Goal: Transaction & Acquisition: Download file/media

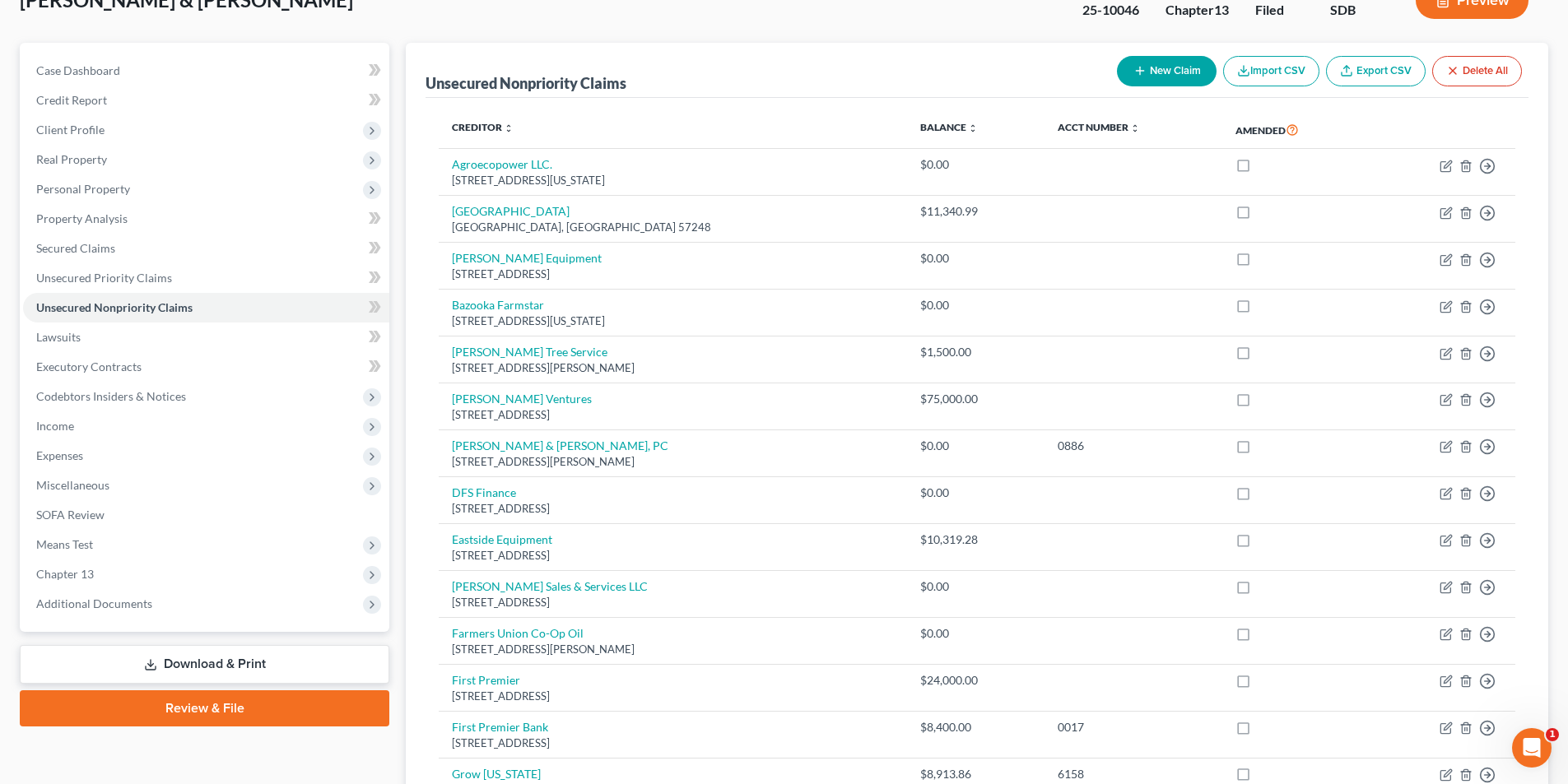
scroll to position [493, 0]
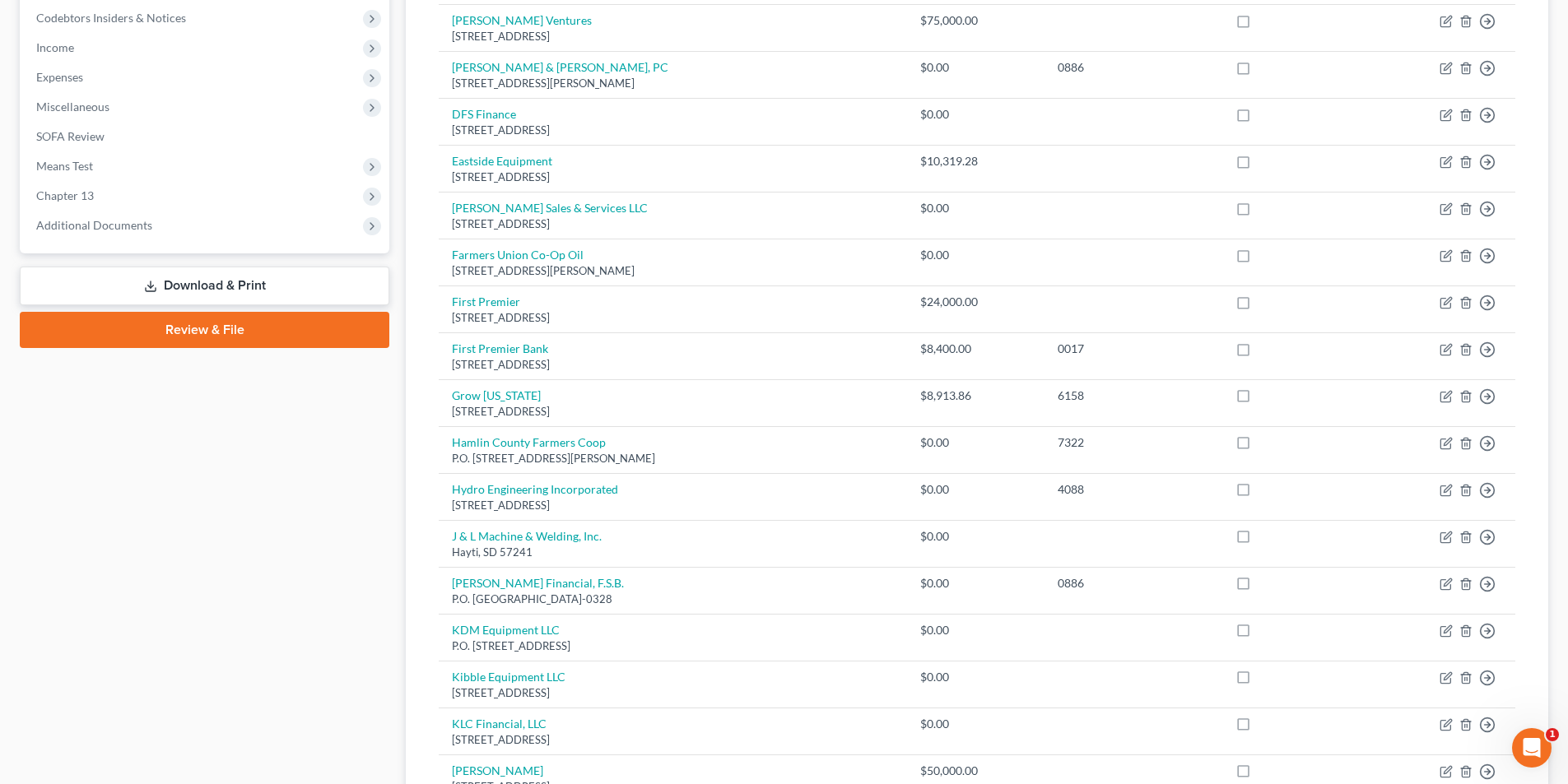
click at [229, 276] on link "Download & Print" at bounding box center [204, 285] width 369 height 38
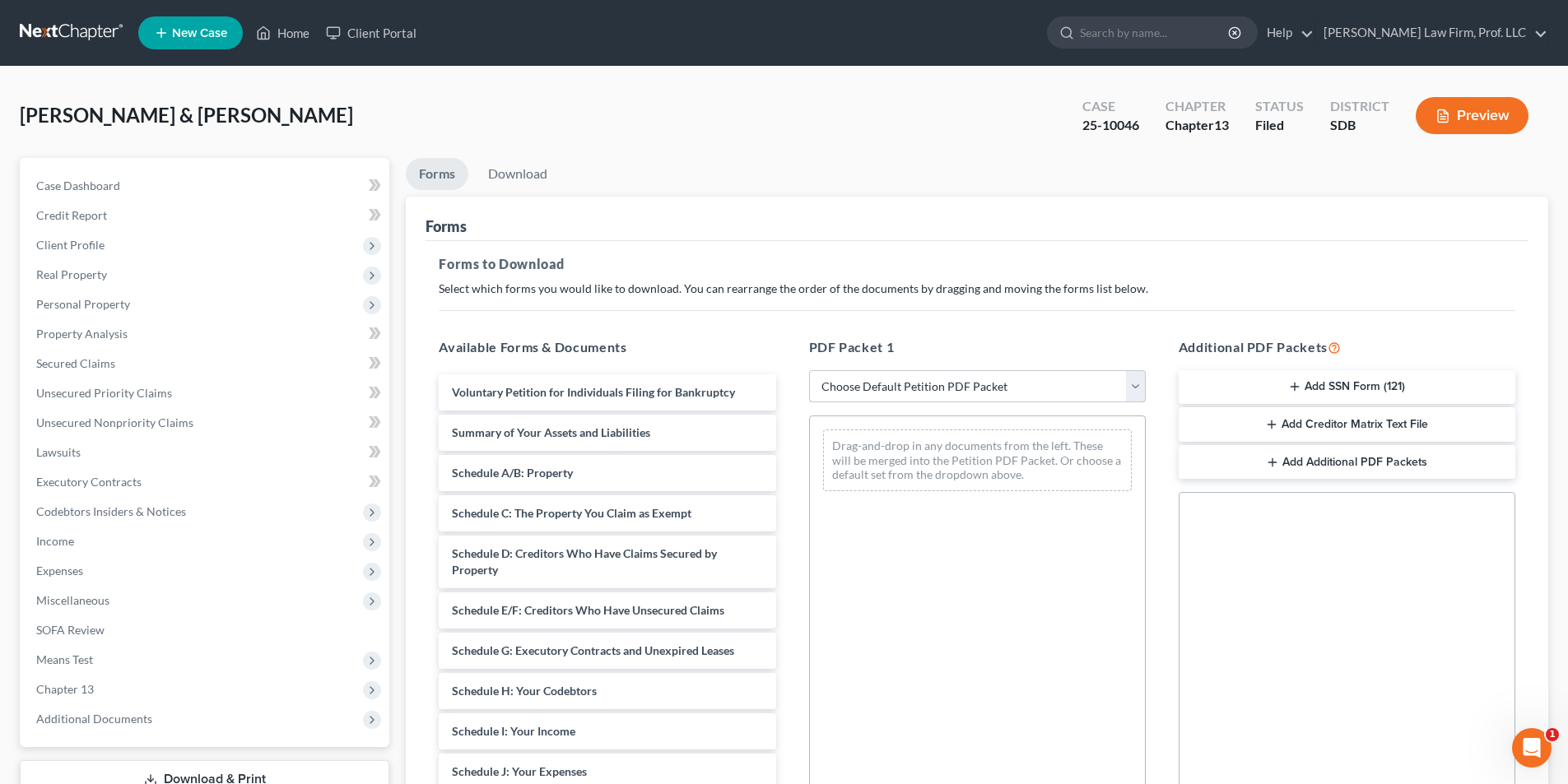
click at [981, 383] on select "Choose Default Petition PDF Packet Complete Bankruptcy Petition (all forms and …" at bounding box center [977, 386] width 336 height 33
select select "0"
click at [809, 370] on select "Choose Default Petition PDF Packet Complete Bankruptcy Petition (all forms and …" at bounding box center [977, 386] width 336 height 33
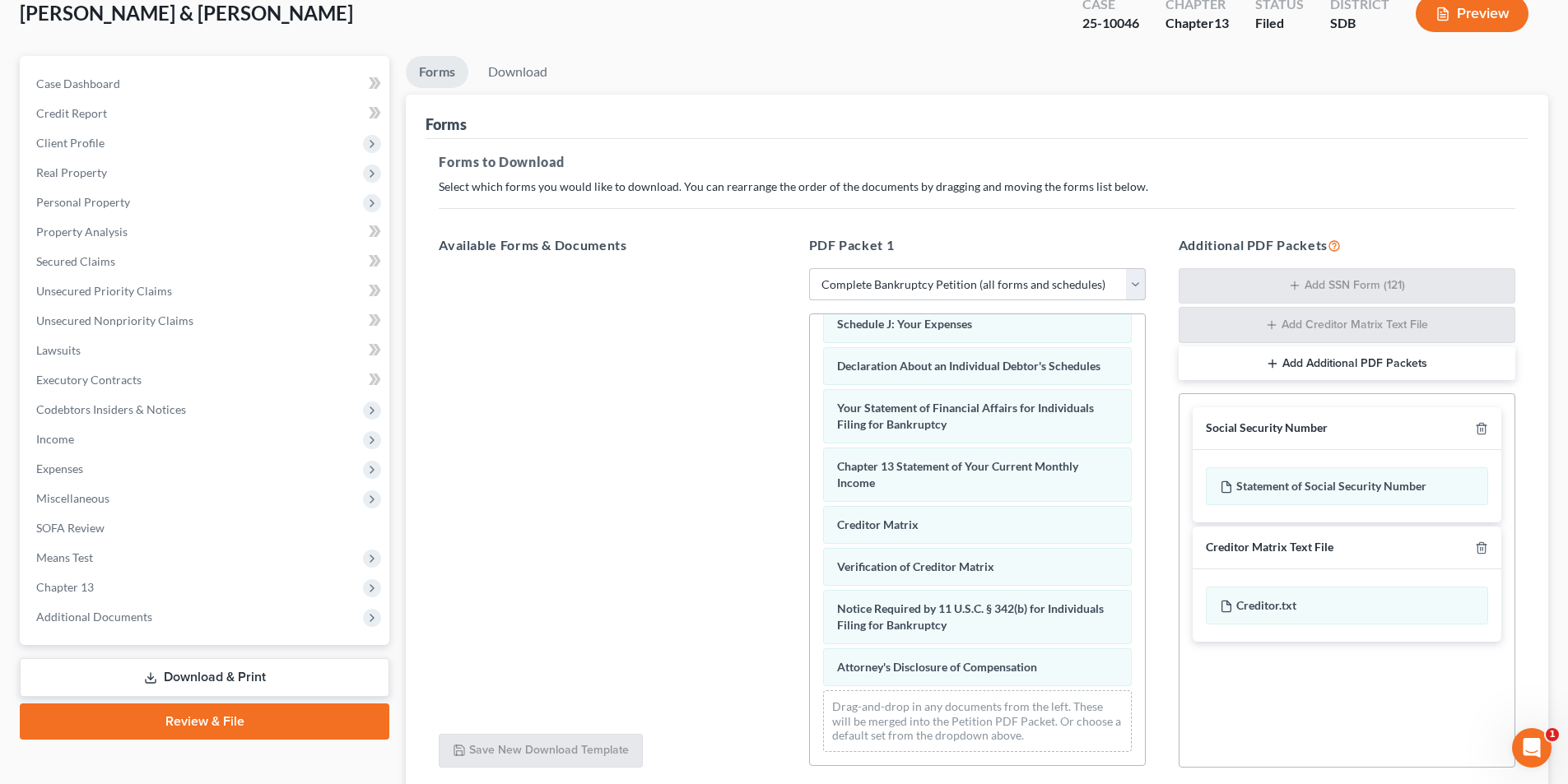
scroll to position [234, 0]
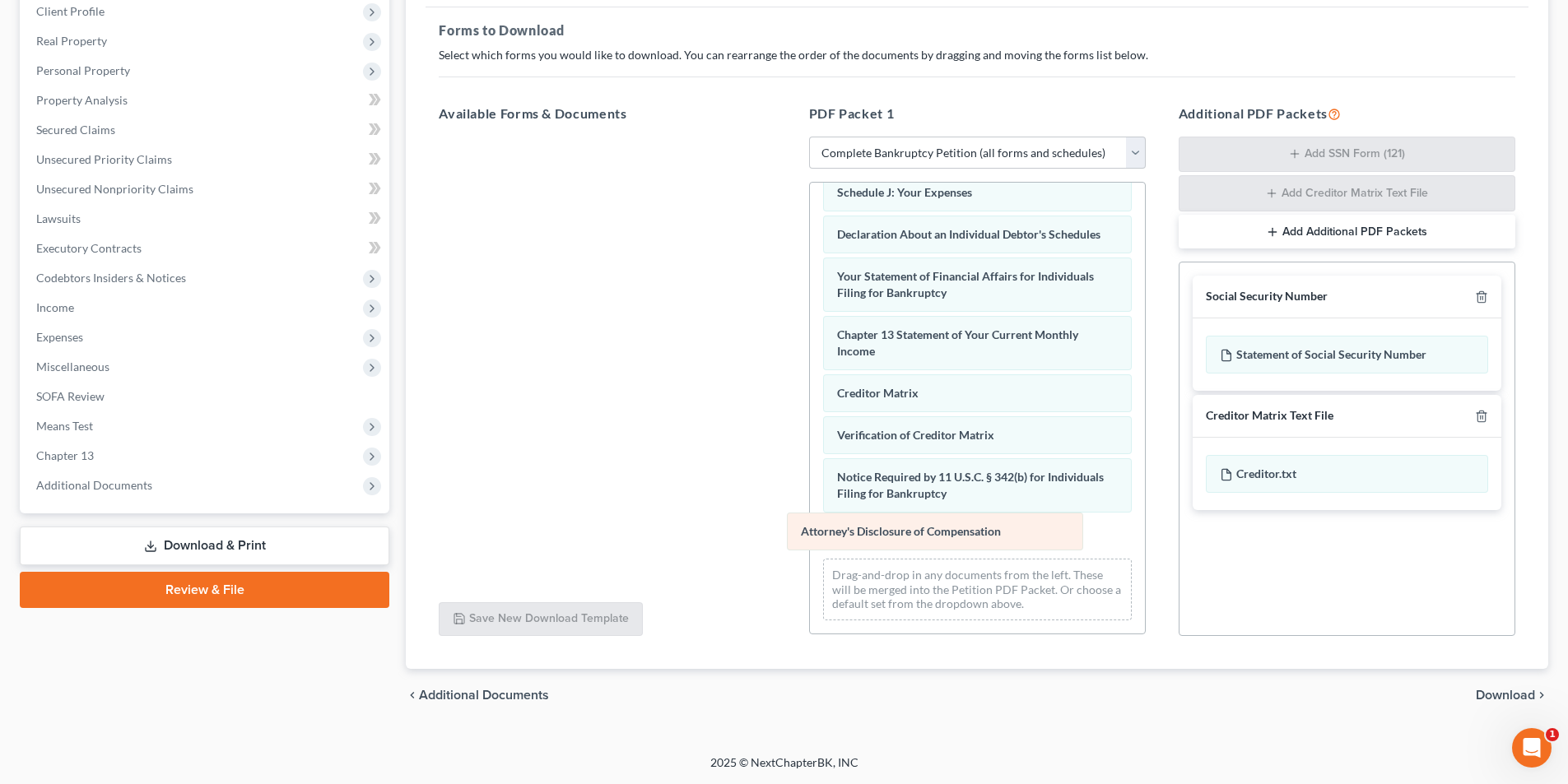
drag, startPoint x: 953, startPoint y: 532, endPoint x: 797, endPoint y: 428, distance: 187.5
click at [809, 436] on div "Attorney's Disclosure of Compensation Voluntary Petition for Individuals Filing…" at bounding box center [977, 183] width 335 height 900
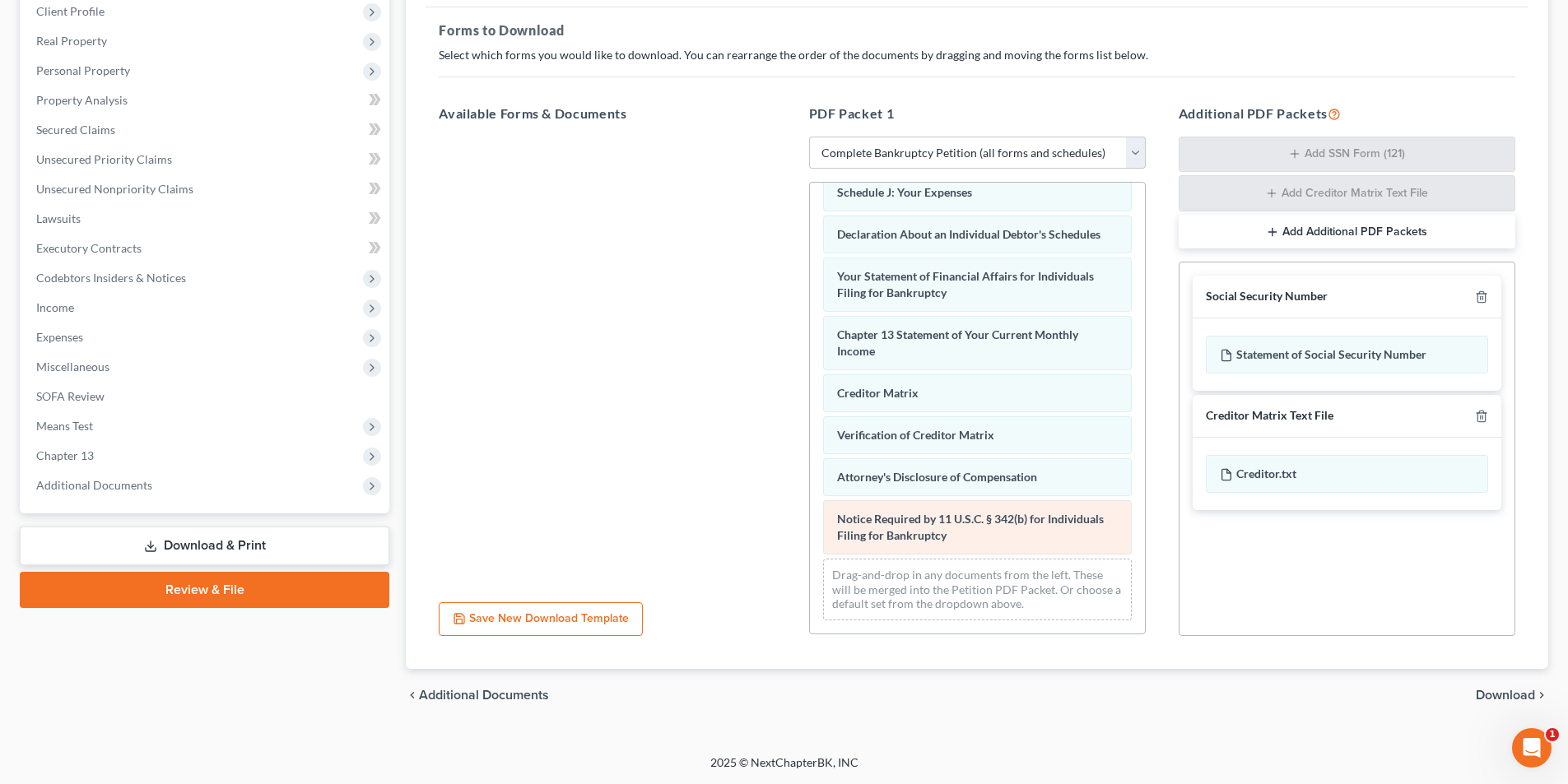
click at [809, 455] on div "Voluntary Petition for Individuals Filing for Bankruptcy Summary of Your Assets…" at bounding box center [977, 183] width 335 height 900
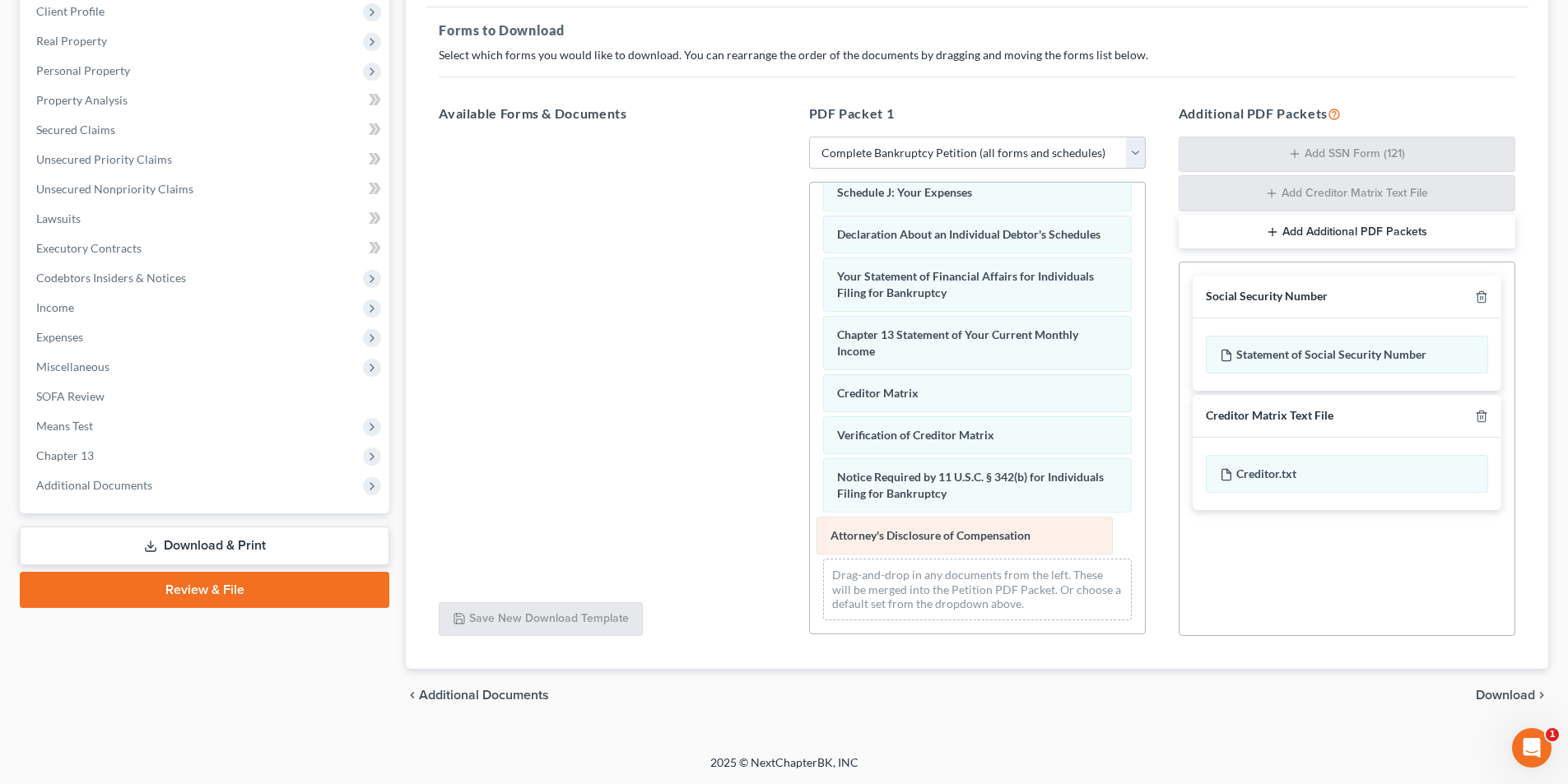
drag, startPoint x: 914, startPoint y: 525, endPoint x: 761, endPoint y: 465, distance: 164.3
click at [809, 447] on div "Attorney's Disclosure of Compensation Voluntary Petition for Individuals Filing…" at bounding box center [977, 183] width 335 height 900
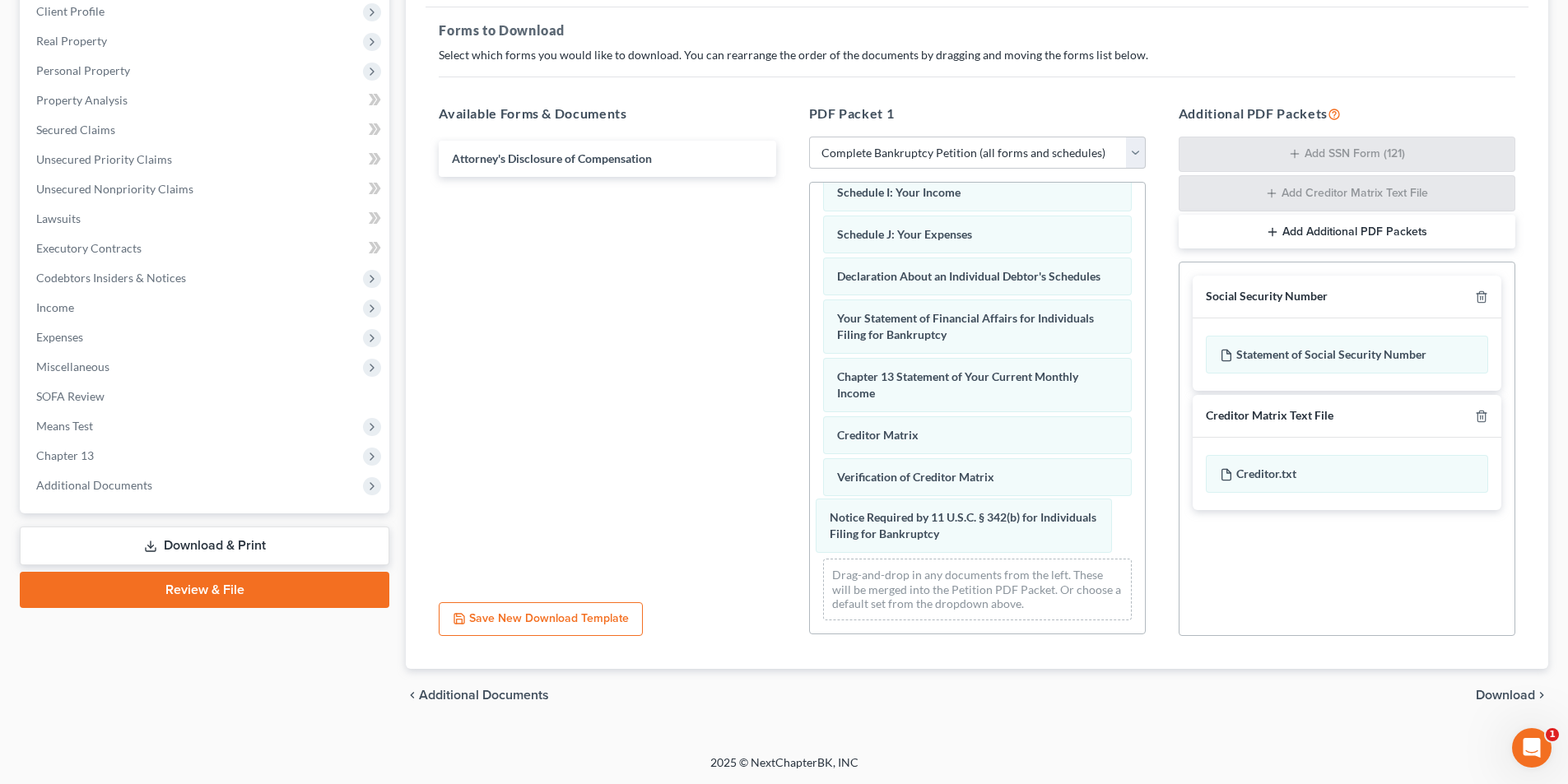
drag, startPoint x: 898, startPoint y: 527, endPoint x: 822, endPoint y: 475, distance: 92.1
click at [809, 424] on div "Notice Required by 11 U.S.C. § 342(b) for Individuals Filing for Bankruptcy Vol…" at bounding box center [977, 204] width 335 height 858
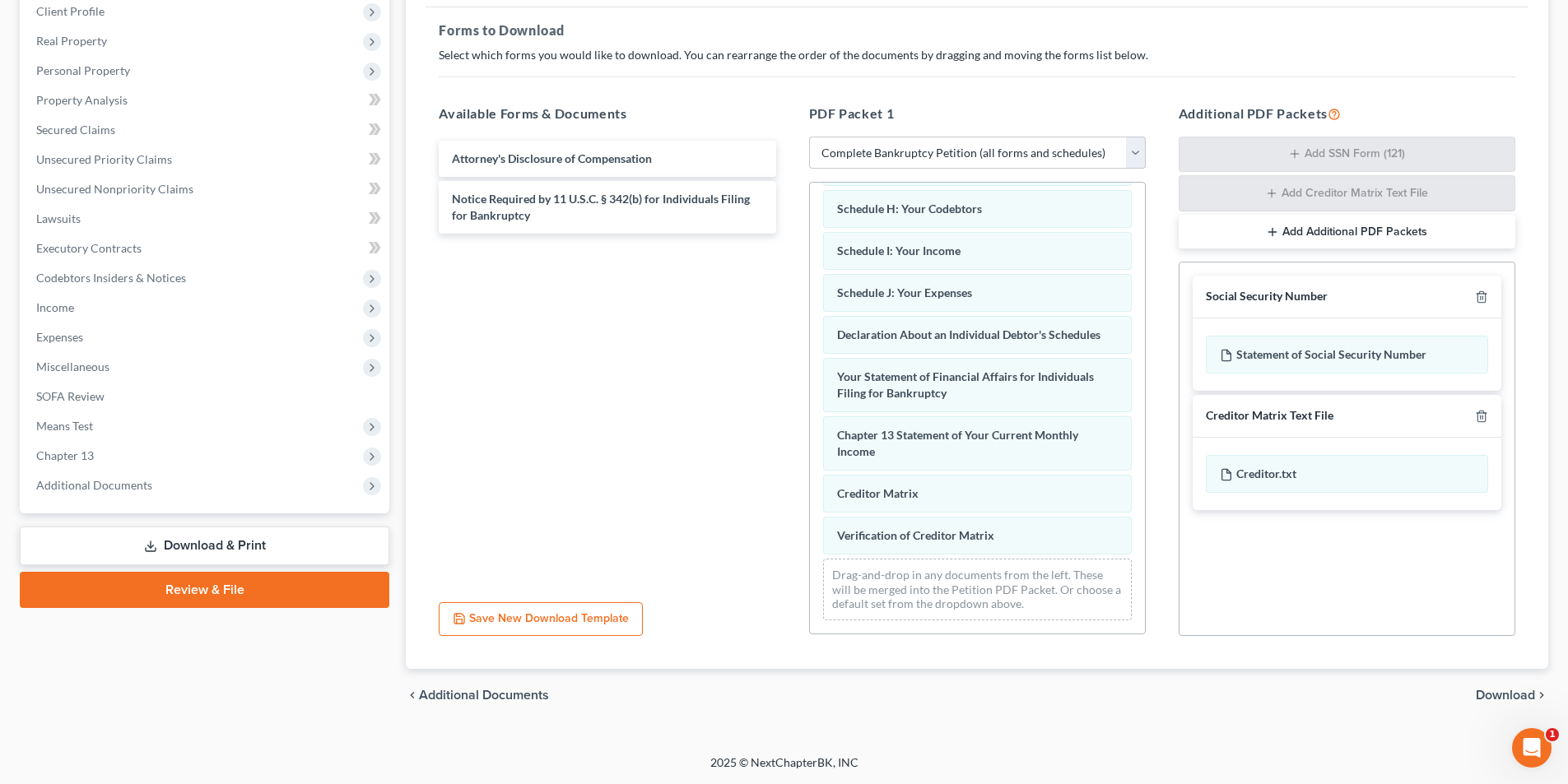
click at [809, 467] on div "Voluntary Petition for Individuals Filing for Bankruptcy Summary of Your Assets…" at bounding box center [977, 233] width 335 height 799
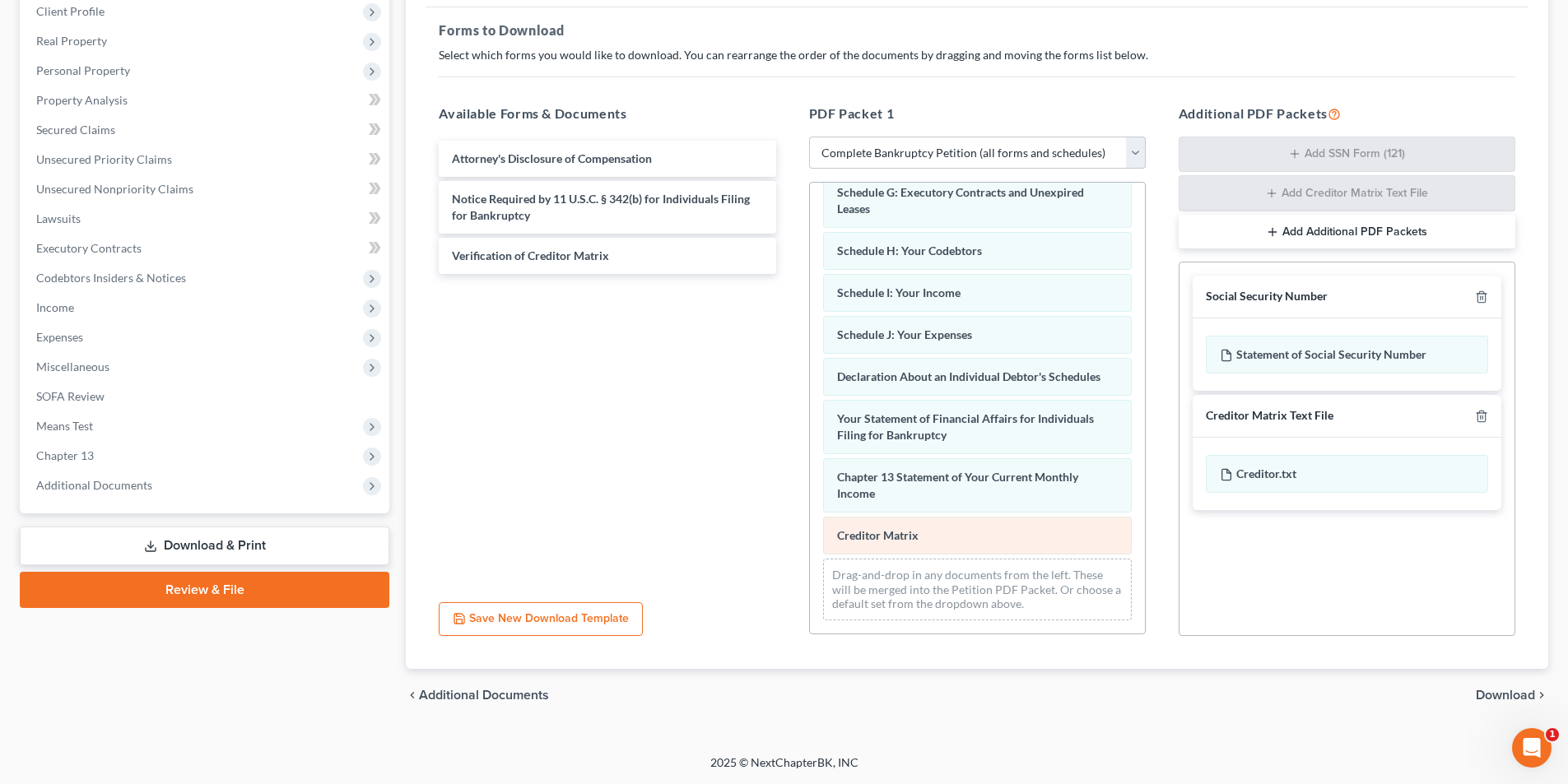
click at [809, 427] on div "Voluntary Petition for Individuals Filing for Bankruptcy Summary of Your Assets…" at bounding box center [977, 254] width 335 height 757
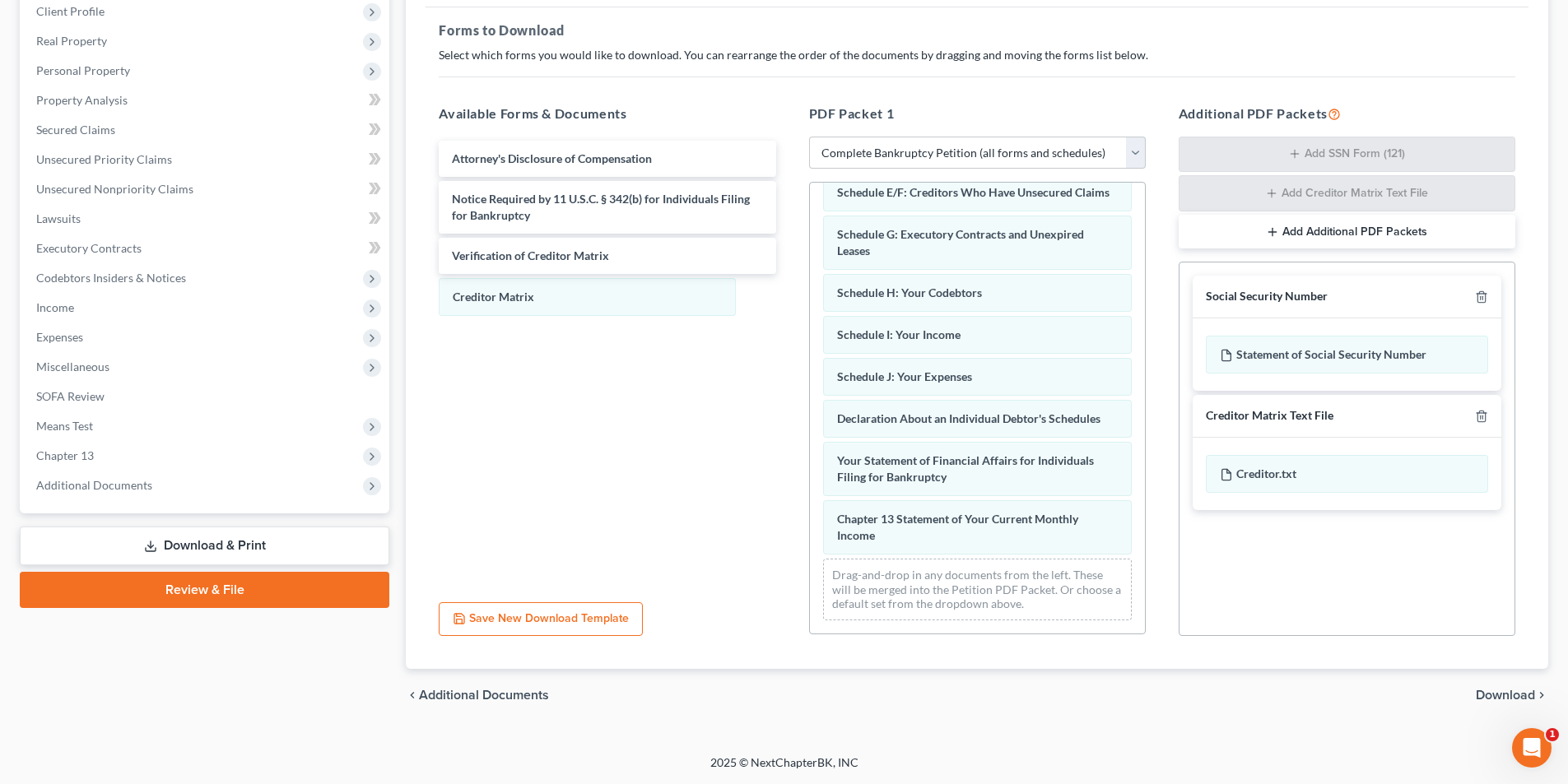
scroll to position [281, 0]
click at [1501, 692] on span "Download" at bounding box center [1505, 694] width 60 height 13
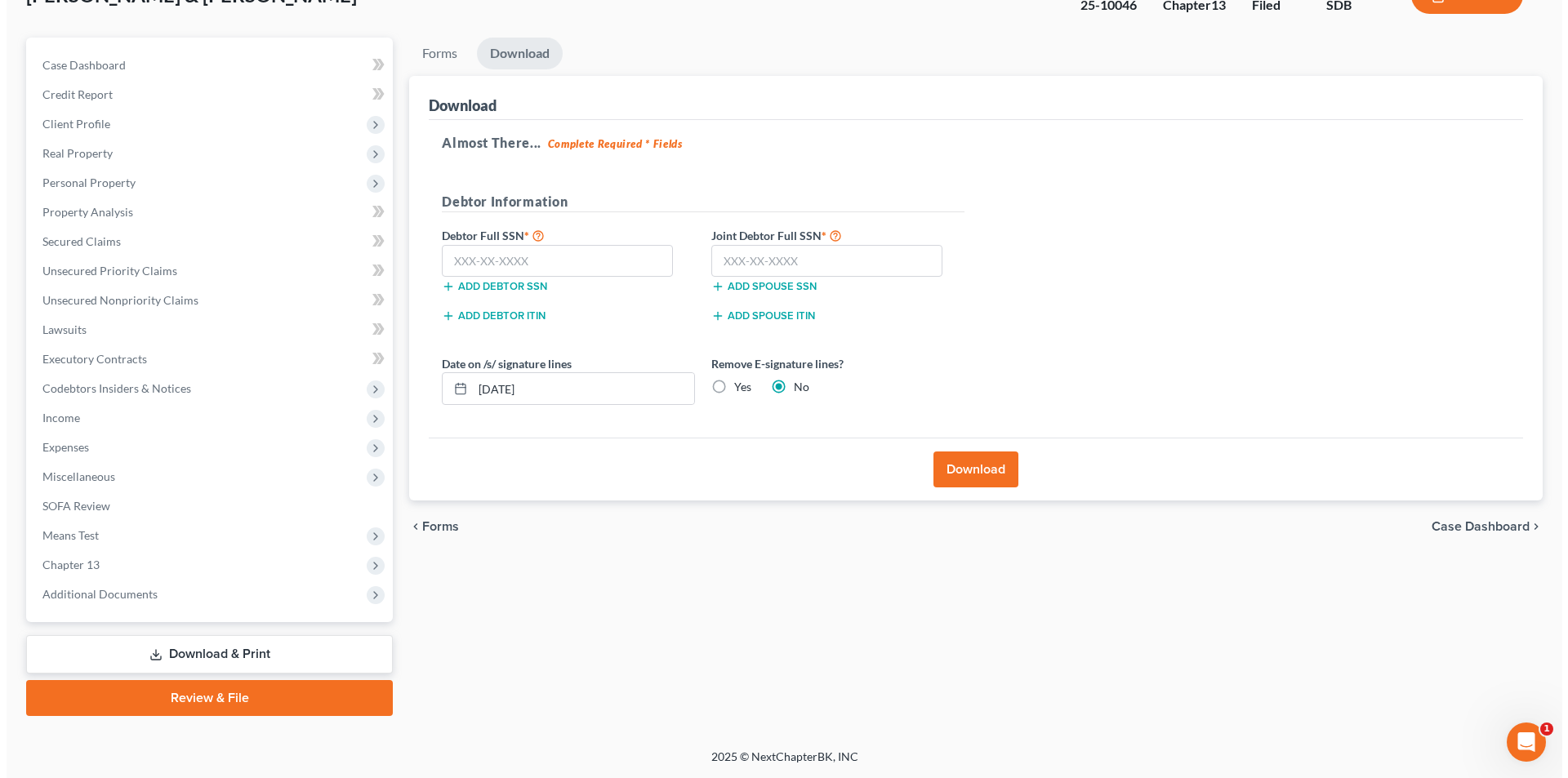
scroll to position [119, 0]
click at [981, 470] on button "Download" at bounding box center [969, 469] width 85 height 36
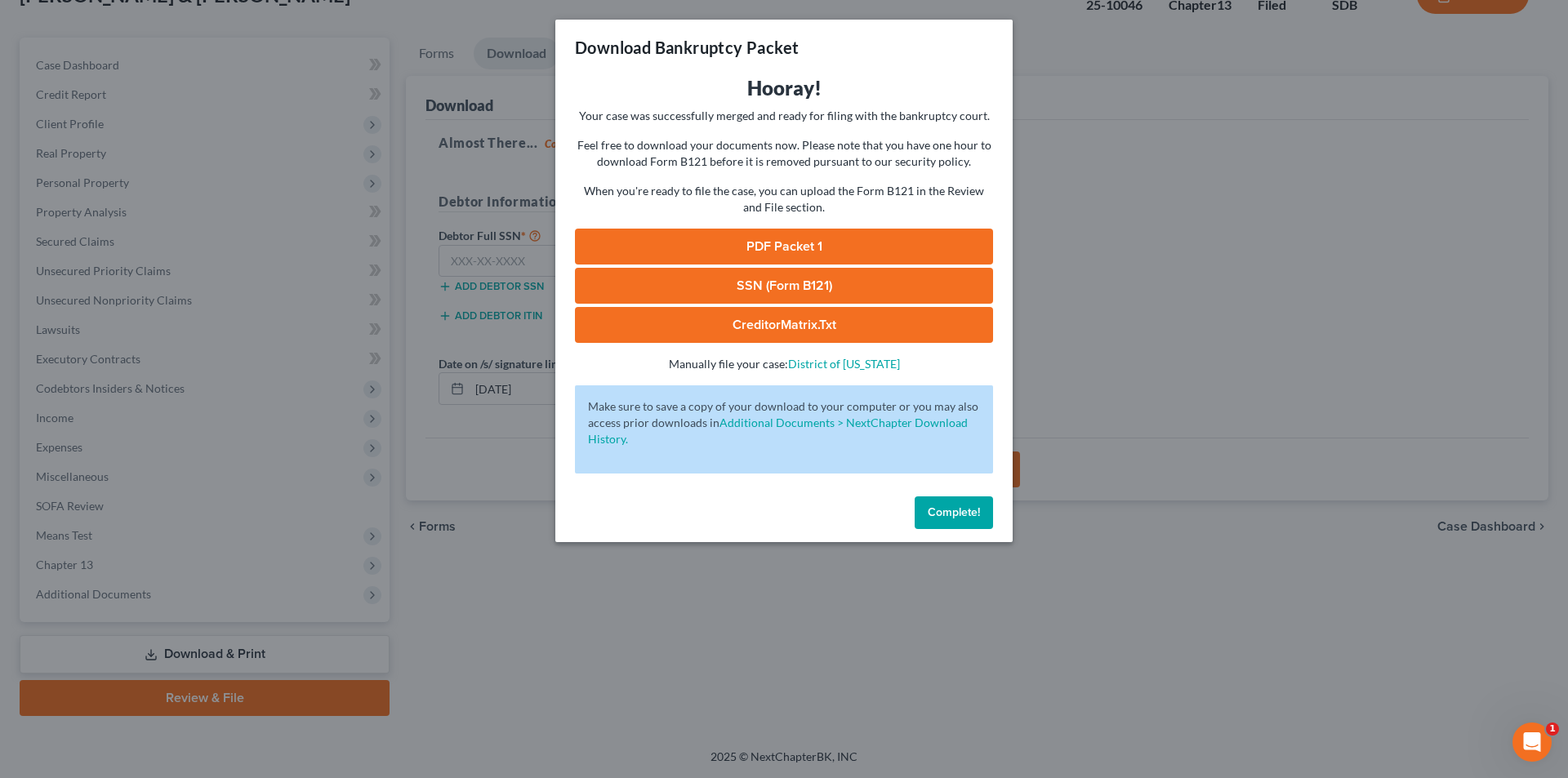
click at [816, 251] on link "PDF Packet 1" at bounding box center [784, 246] width 418 height 36
